Goal: Task Accomplishment & Management: Use online tool/utility

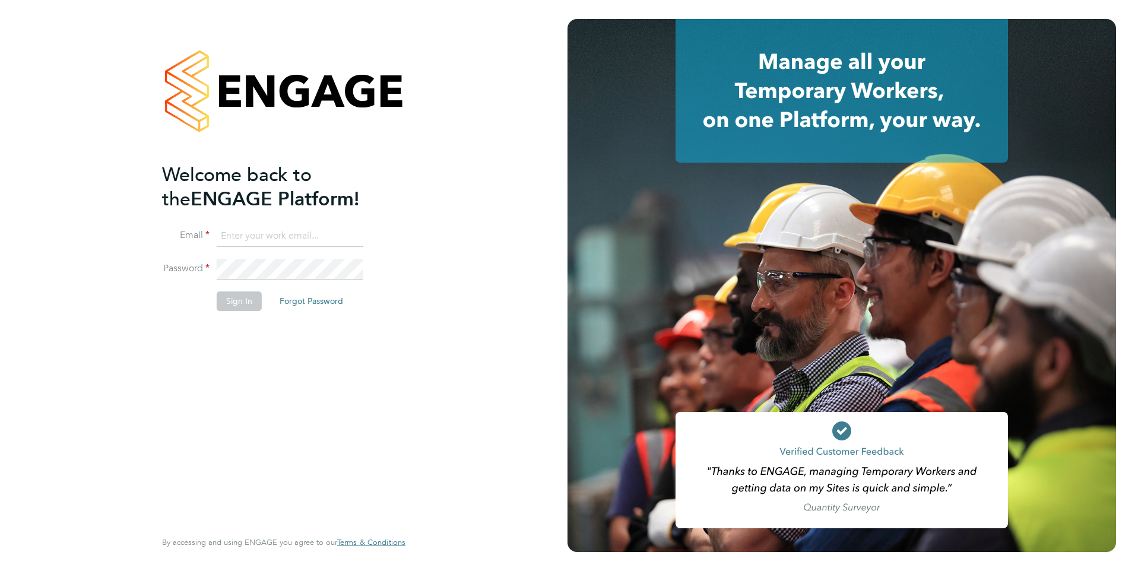
type input "[EMAIL_ADDRESS][DOMAIN_NAME]"
click at [246, 303] on button "Sign In" at bounding box center [239, 301] width 45 height 19
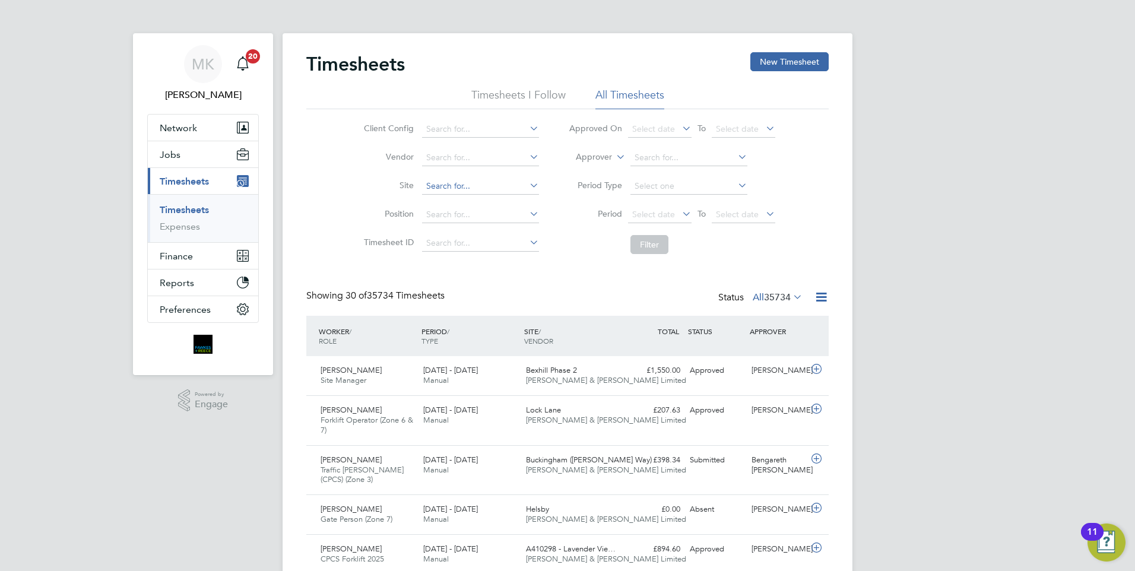
click at [457, 186] on input at bounding box center [480, 186] width 117 height 17
click at [486, 252] on li "More [PERSON_NAME], [GEOGRAPHIC_DATA]" at bounding box center [515, 249] width 189 height 16
type input "[PERSON_NAME], [PERSON_NAME]"
click at [644, 247] on button "Filter" at bounding box center [650, 244] width 38 height 19
